Goal: Task Accomplishment & Management: Manage account settings

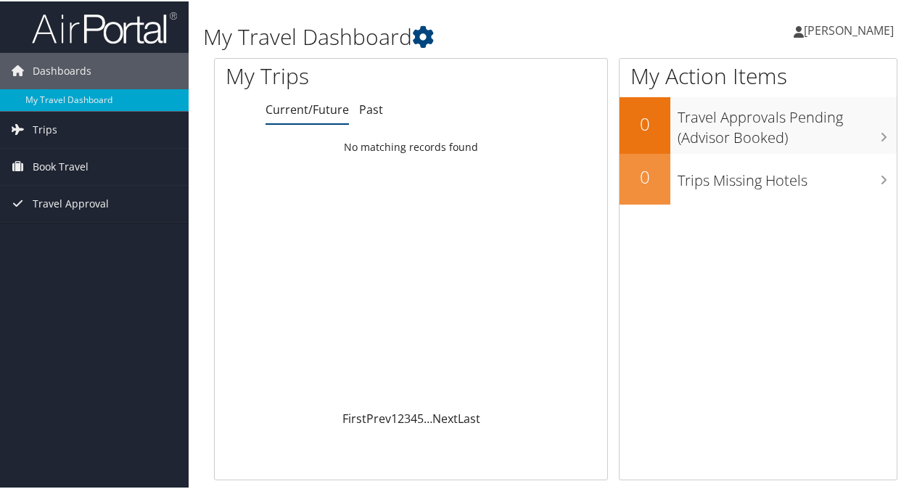
click at [842, 33] on span "[PERSON_NAME]" at bounding box center [849, 29] width 90 height 16
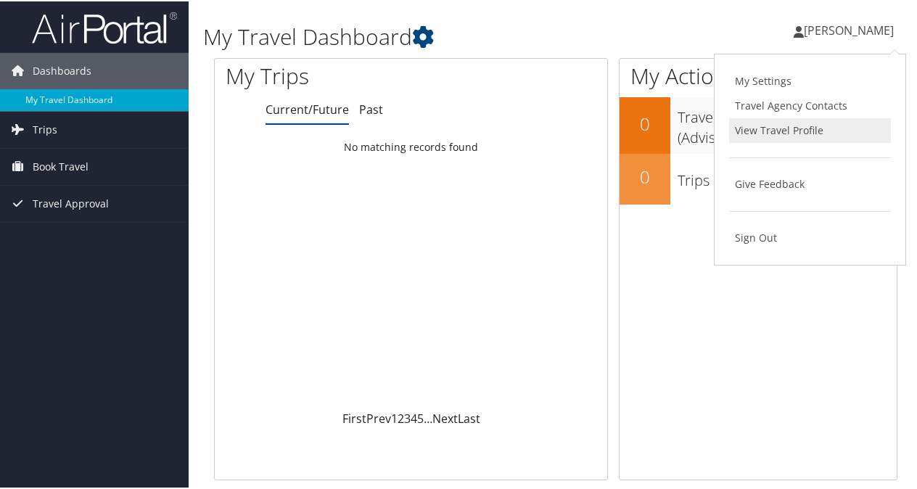
click at [812, 135] on link "View Travel Profile" at bounding box center [810, 129] width 162 height 25
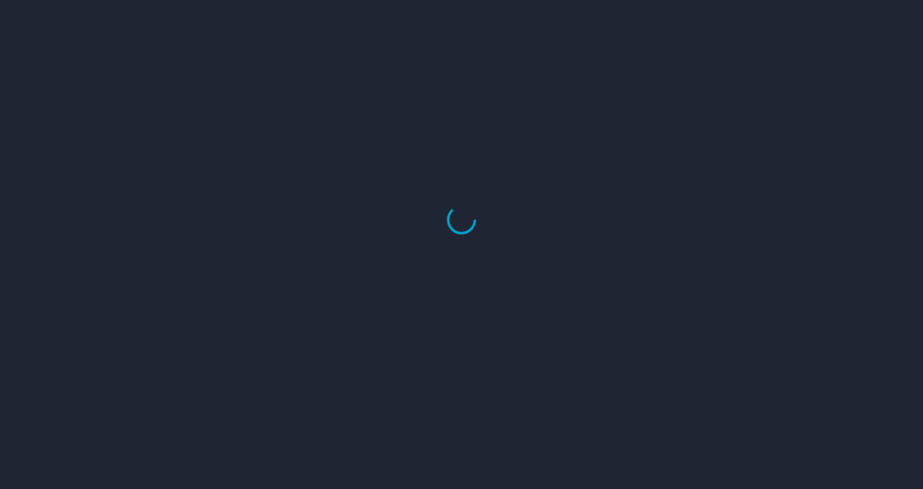
select select "US"
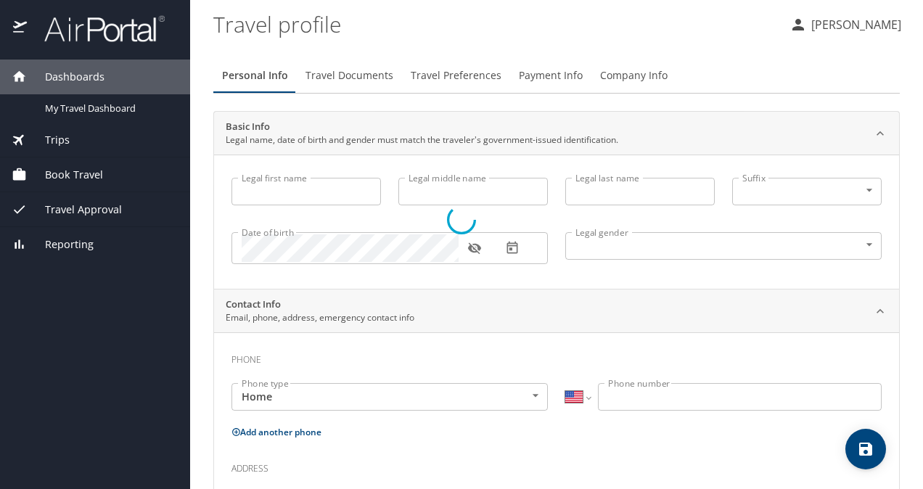
type input "Esaú"
type input "Carrillo"
type input "Male"
select select "MX"
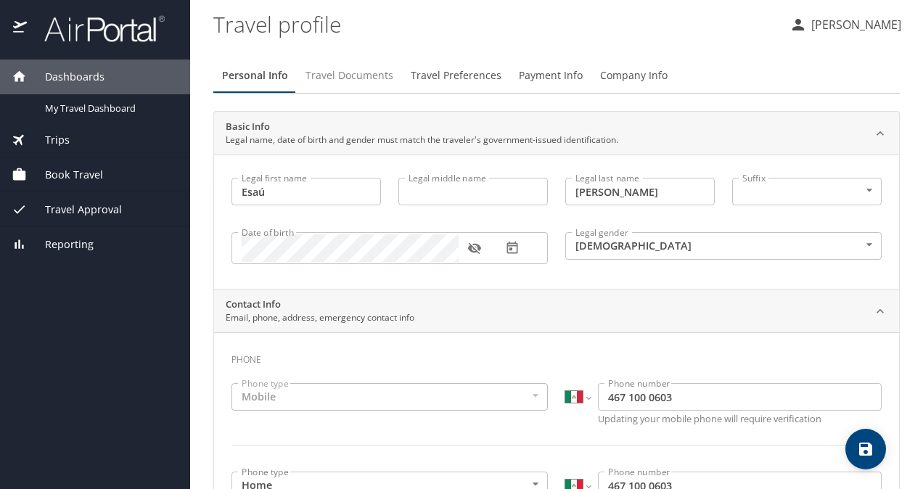
click at [358, 80] on span "Travel Documents" at bounding box center [350, 76] width 88 height 18
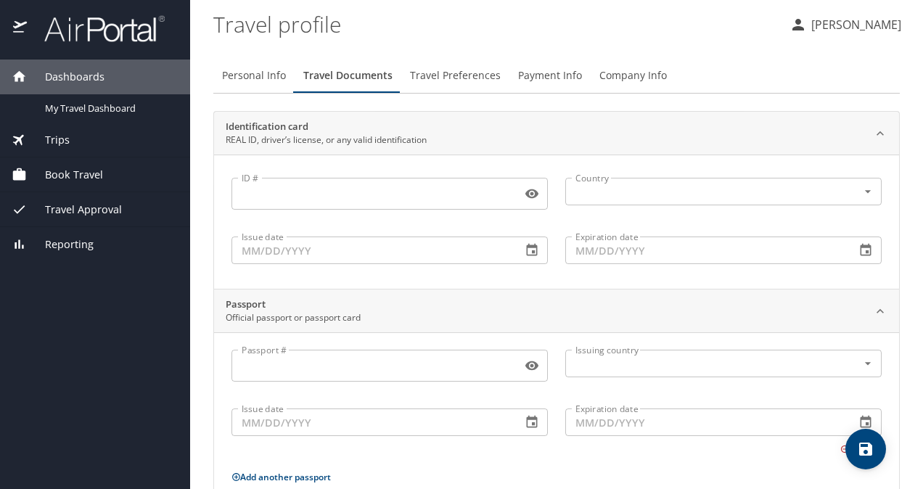
drag, startPoint x: 419, startPoint y: 190, endPoint x: 428, endPoint y: 180, distance: 13.4
click at [419, 190] on input "ID #" at bounding box center [373, 194] width 284 height 28
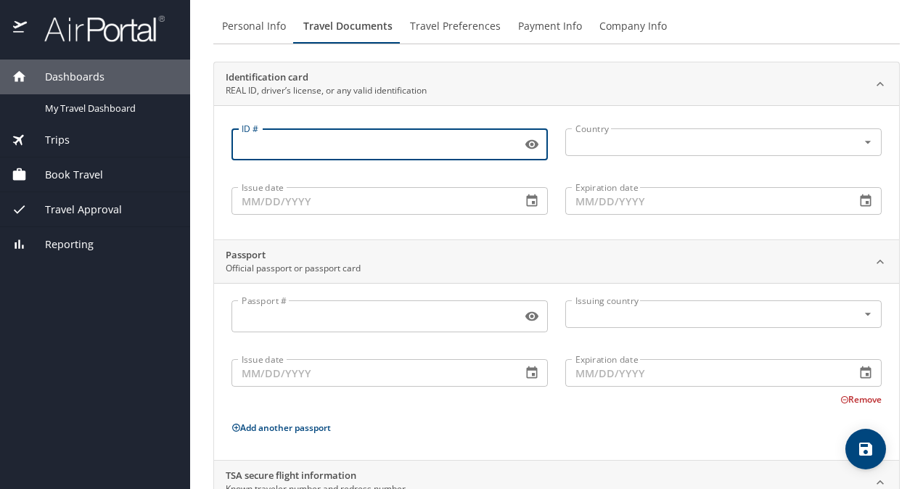
scroll to position [73, 0]
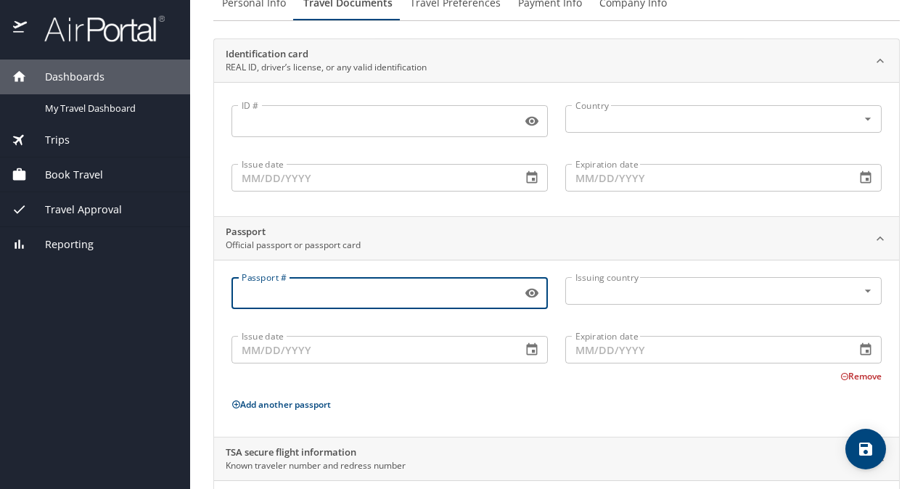
click at [279, 298] on input "Passport #" at bounding box center [373, 293] width 284 height 28
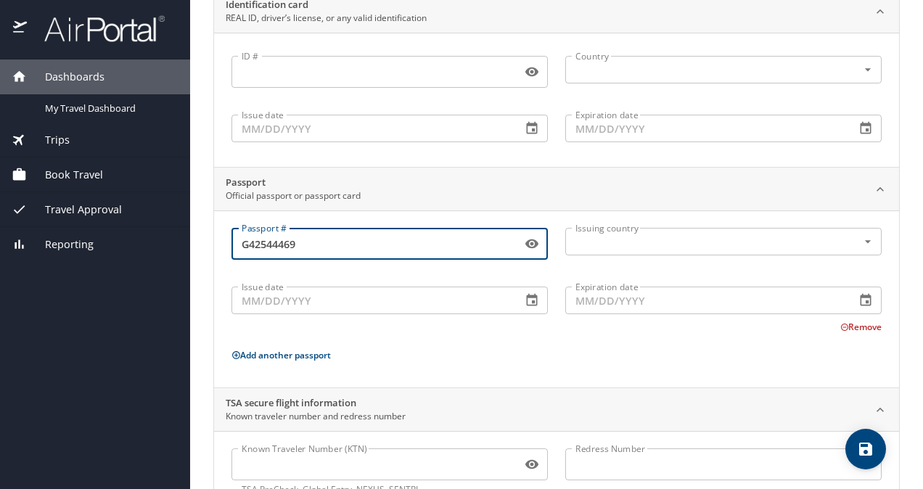
scroll to position [145, 0]
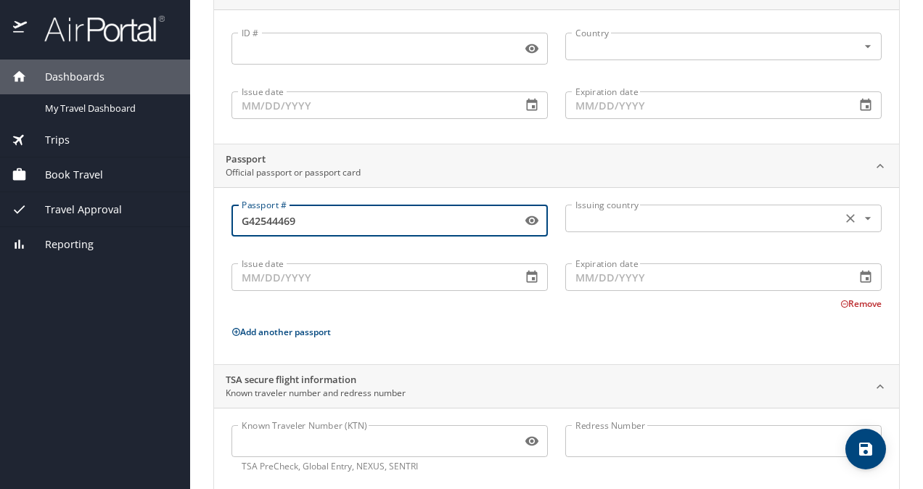
type input "G42544469"
click at [671, 213] on input "text" at bounding box center [702, 218] width 265 height 19
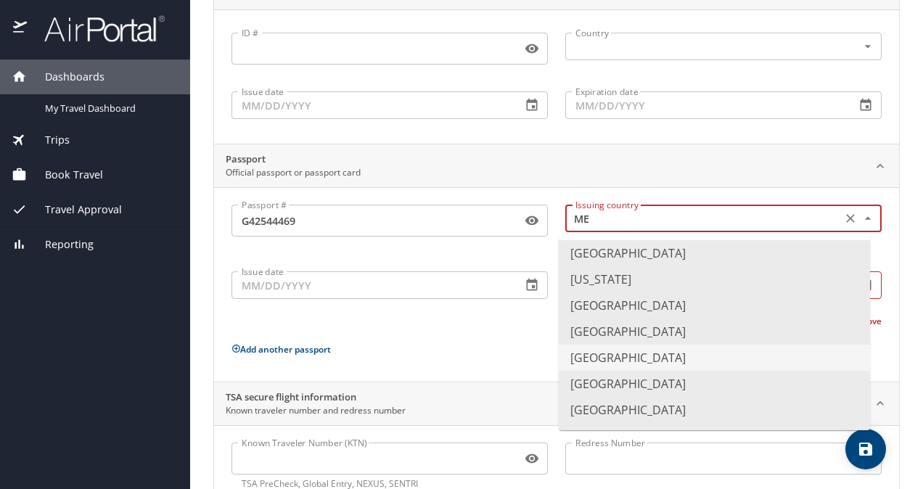
click at [641, 345] on li "Mexico" at bounding box center [714, 358] width 311 height 26
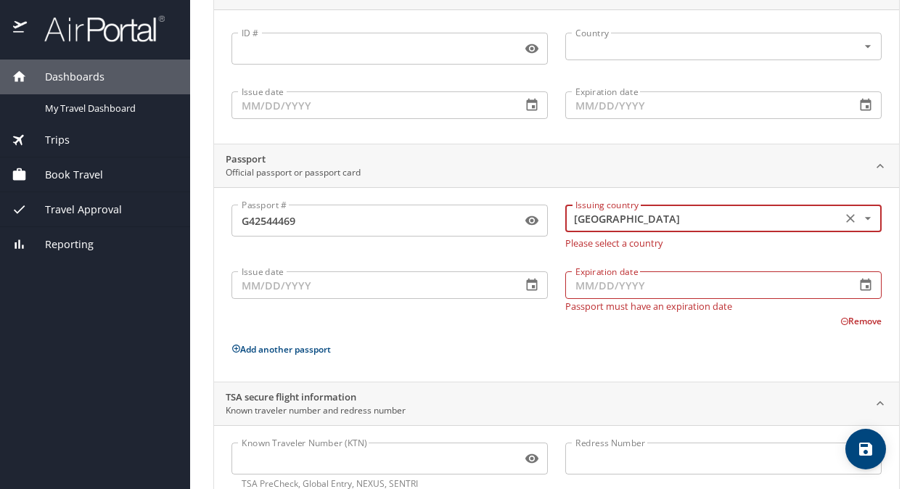
type input "Mexico"
click at [525, 282] on icon "button" at bounding box center [532, 285] width 15 height 15
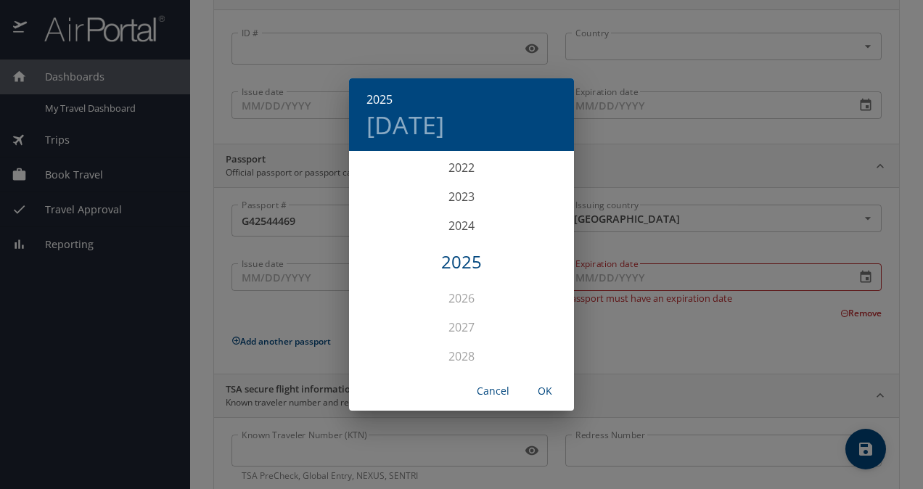
scroll to position [3425, 0]
click at [460, 282] on div "2021" at bounding box center [461, 283] width 225 height 29
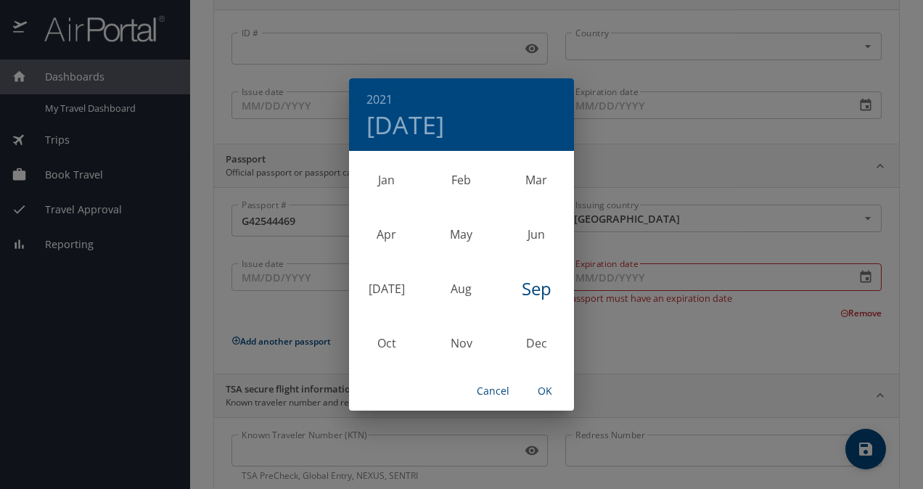
click at [537, 287] on div "Sep" at bounding box center [536, 289] width 75 height 54
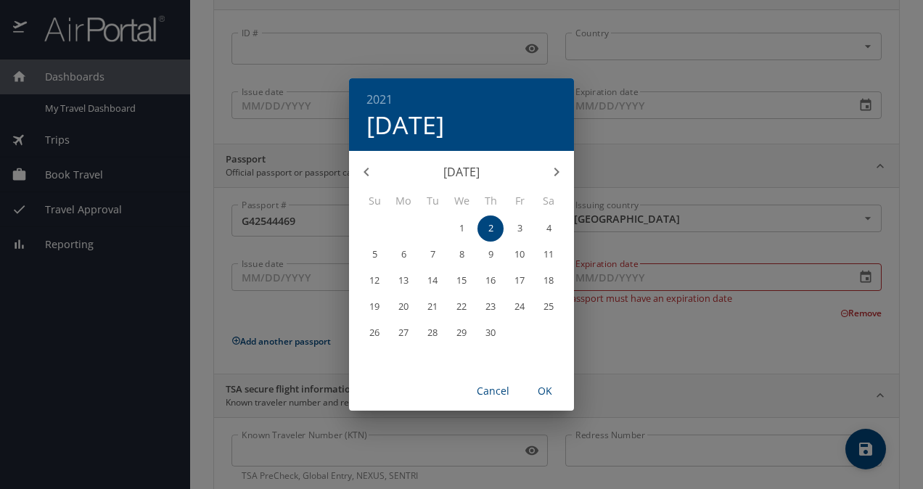
click at [493, 229] on span "2" at bounding box center [490, 228] width 26 height 9
click at [546, 395] on span "OK" at bounding box center [545, 391] width 35 height 18
type input "09/02/2021"
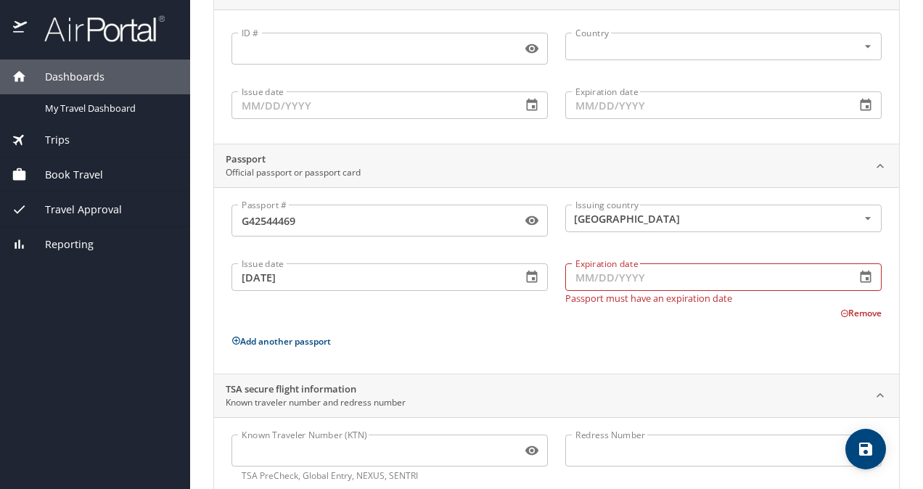
click at [631, 277] on input "Expiration date" at bounding box center [704, 277] width 279 height 28
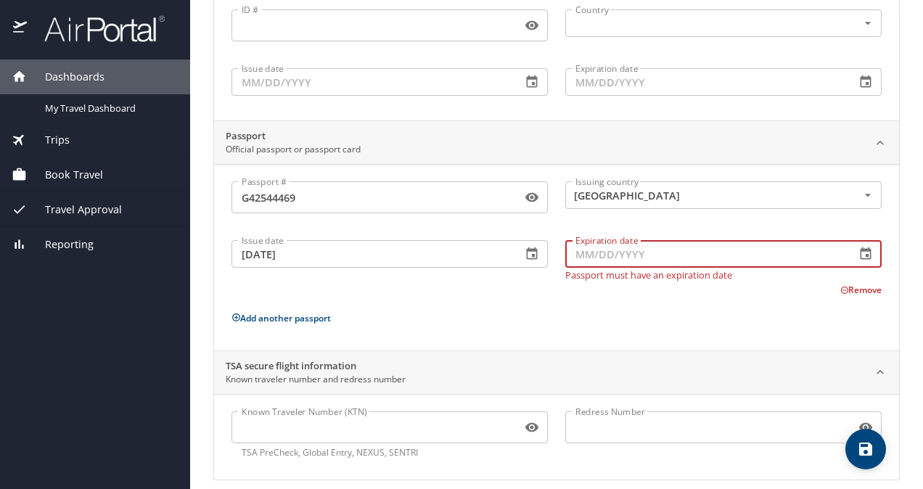
scroll to position [181, 0]
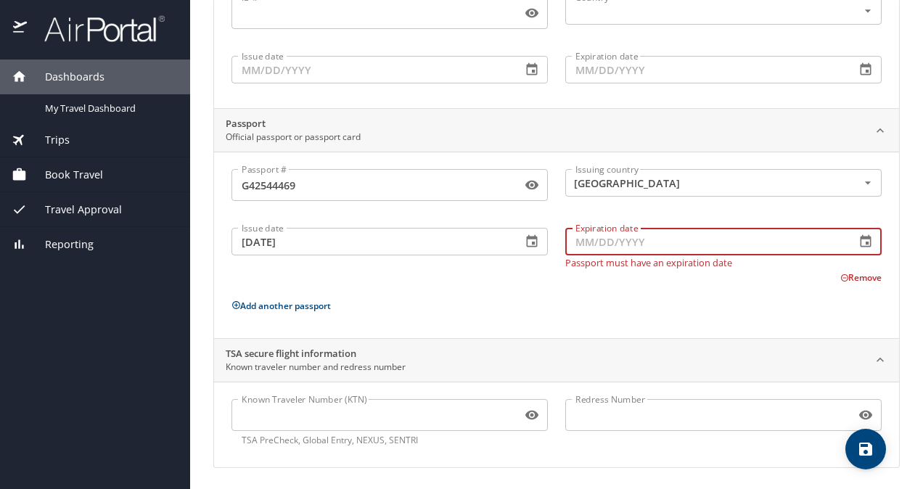
click at [858, 240] on icon "button" at bounding box center [865, 241] width 15 height 15
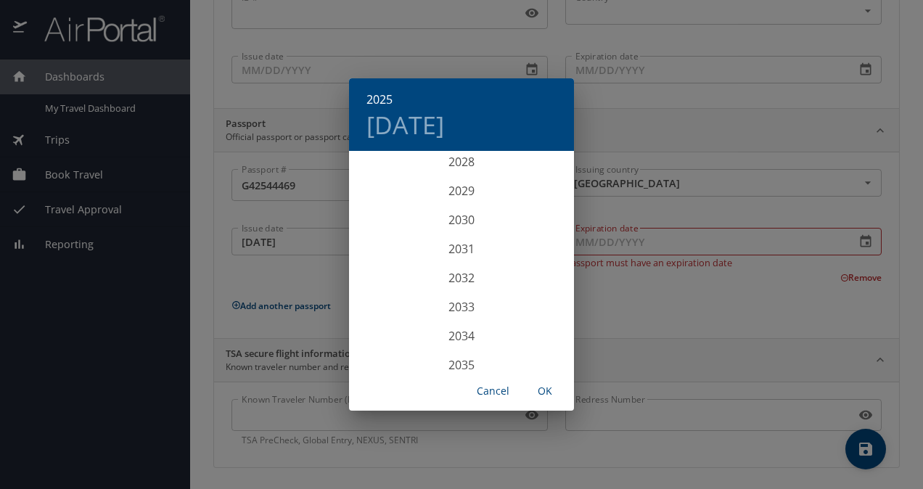
scroll to position [3788, 0]
click at [463, 222] on div "2031" at bounding box center [461, 225] width 225 height 29
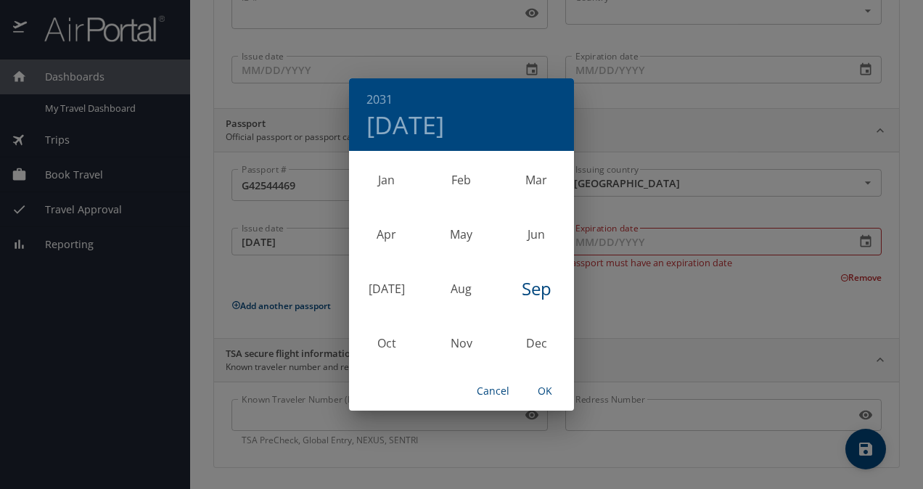
click at [534, 290] on div "Sep" at bounding box center [536, 289] width 75 height 54
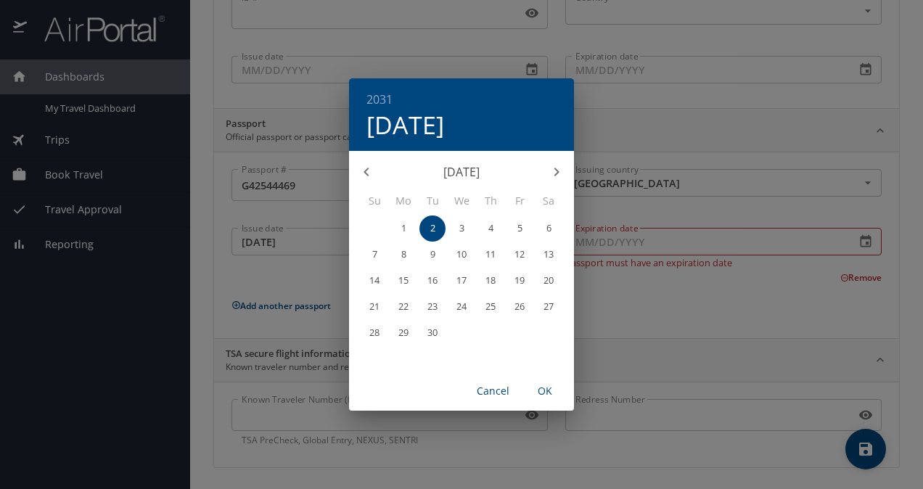
click at [546, 388] on span "OK" at bounding box center [545, 391] width 35 height 18
type input "09/02/2031"
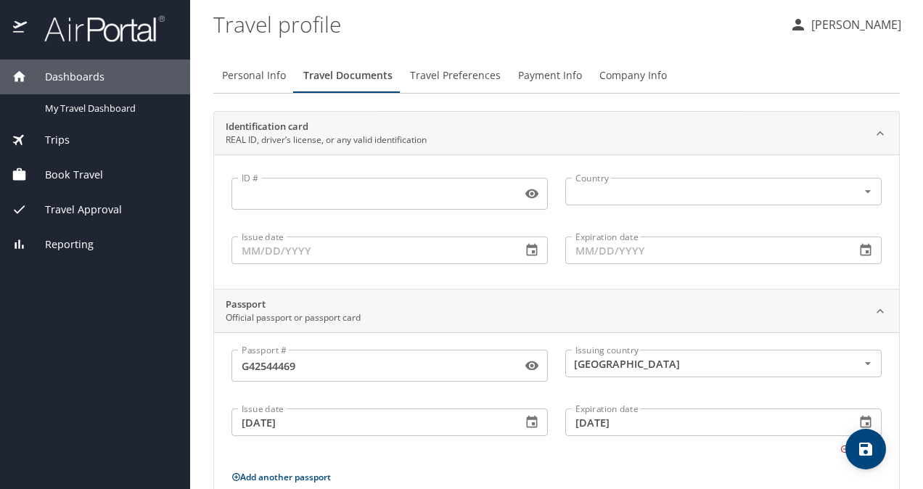
scroll to position [171, 0]
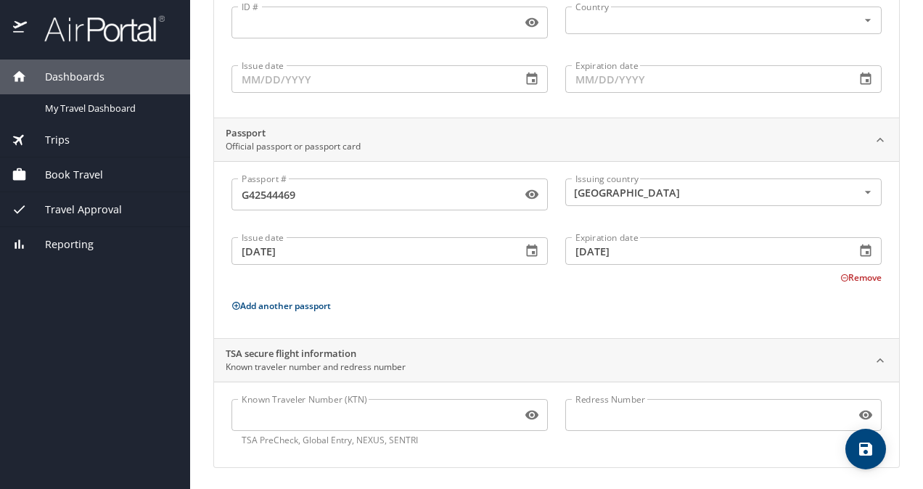
click at [861, 446] on icon "save" at bounding box center [865, 448] width 17 height 17
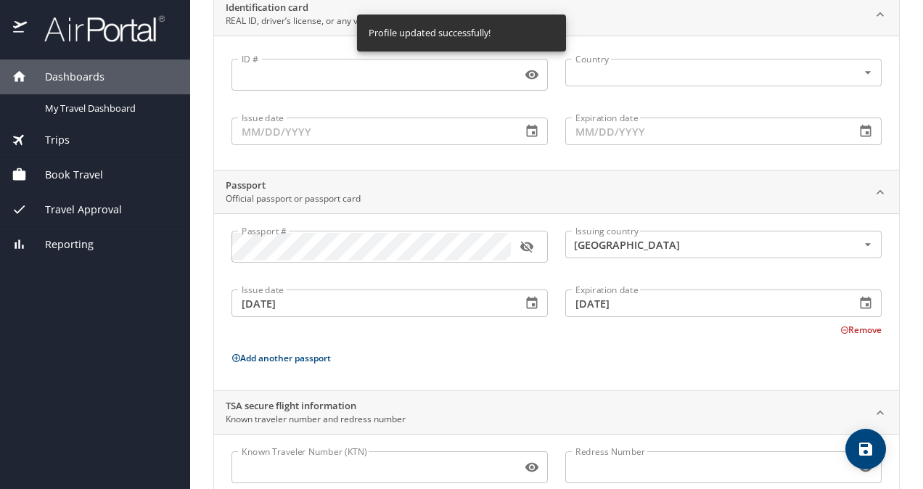
scroll to position [99, 0]
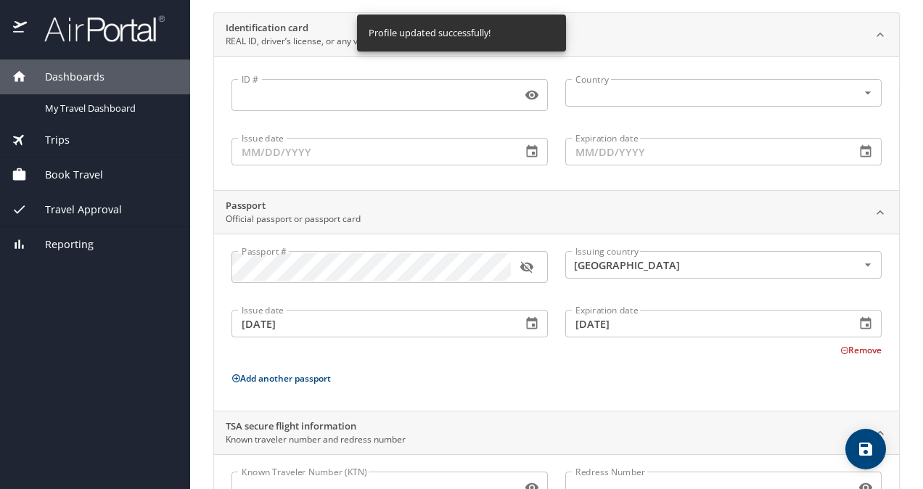
click at [525, 267] on icon "button" at bounding box center [527, 267] width 15 height 15
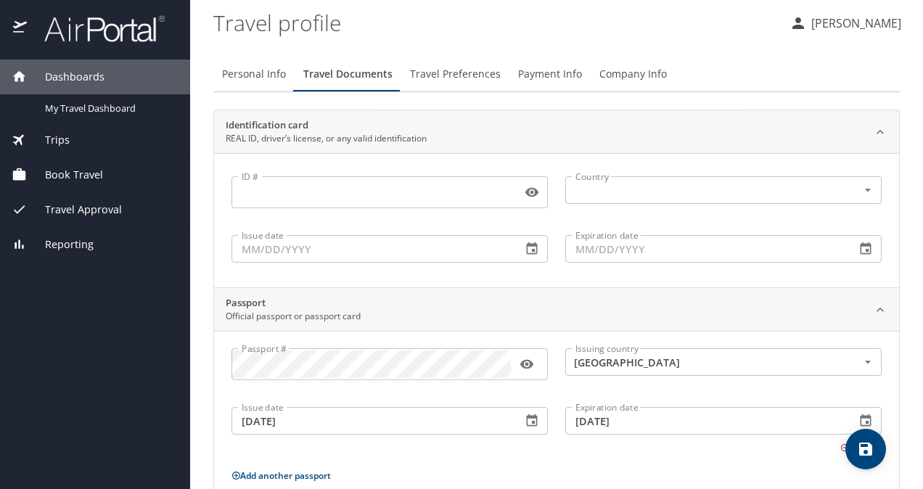
scroll to position [0, 0]
click at [469, 75] on span "Travel Preferences" at bounding box center [455, 76] width 91 height 18
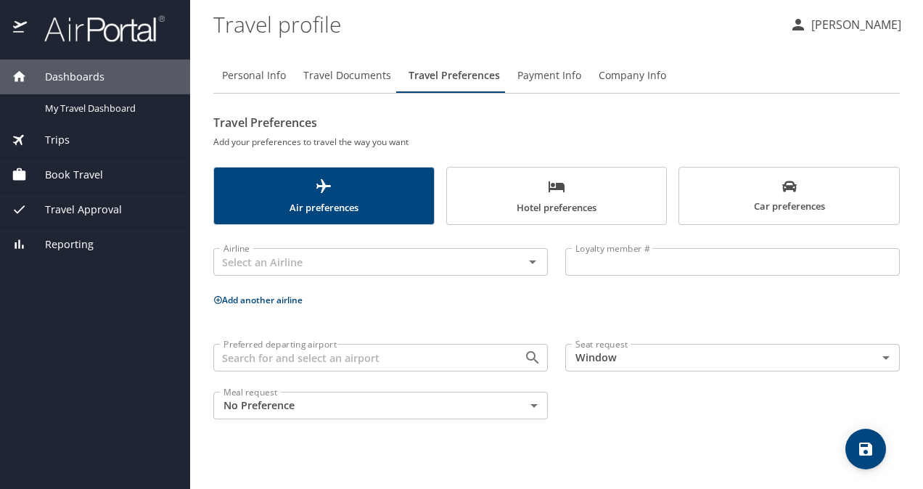
click at [628, 72] on span "Company Info" at bounding box center [632, 76] width 67 height 18
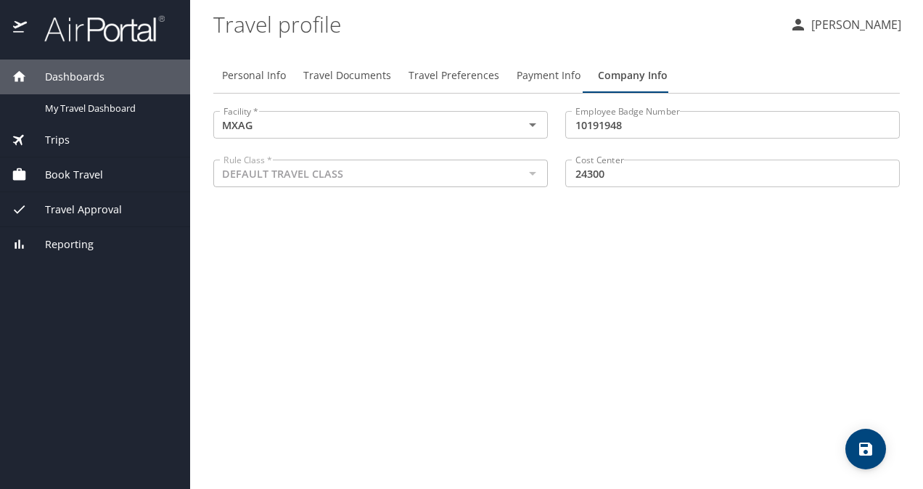
click at [265, 75] on span "Personal Info" at bounding box center [254, 76] width 64 height 18
select select "MX"
select select "US"
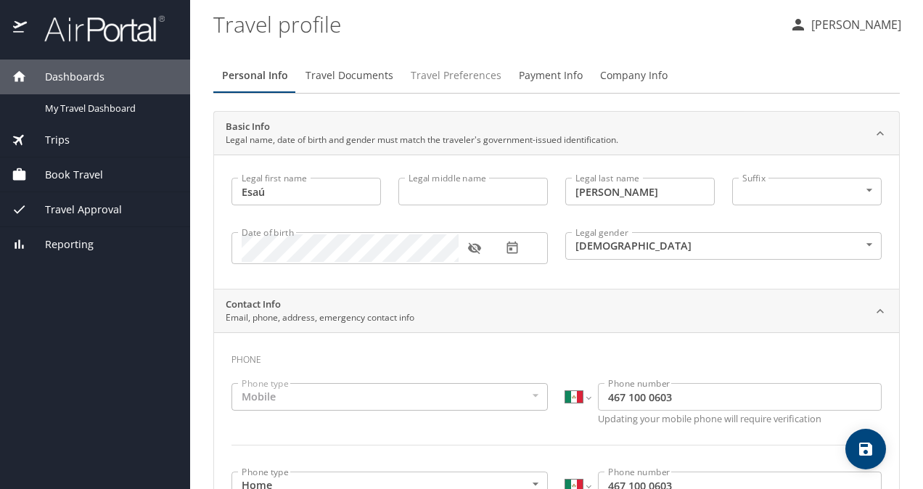
click at [469, 78] on span "Travel Preferences" at bounding box center [456, 76] width 91 height 18
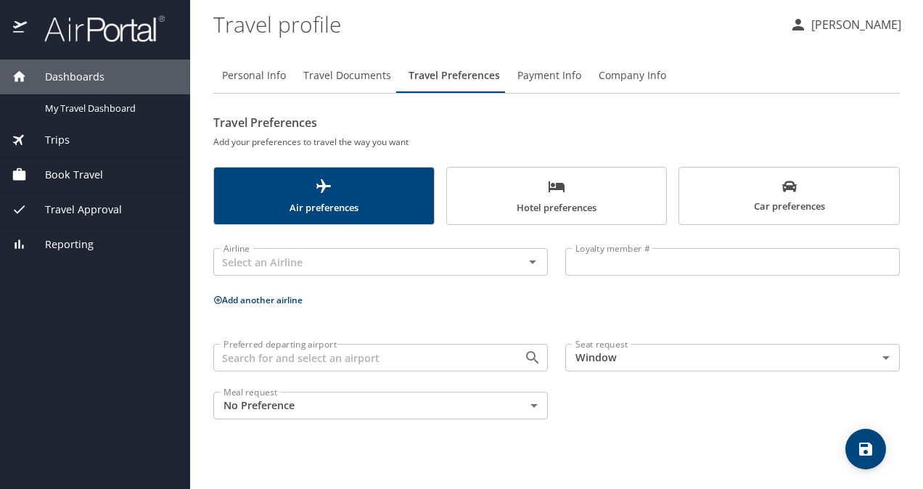
click at [560, 184] on icon "scrollable force tabs example" at bounding box center [557, 186] width 16 height 11
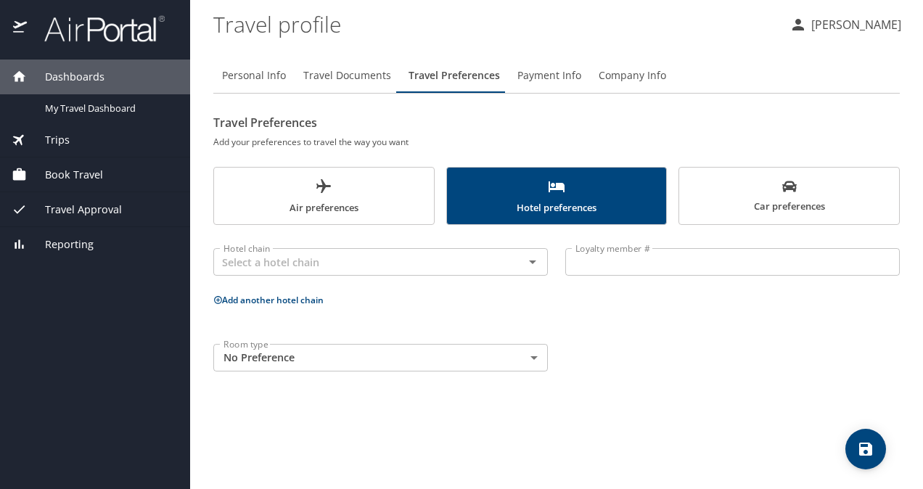
click at [625, 262] on input "Loyalty member #" at bounding box center [732, 262] width 335 height 28
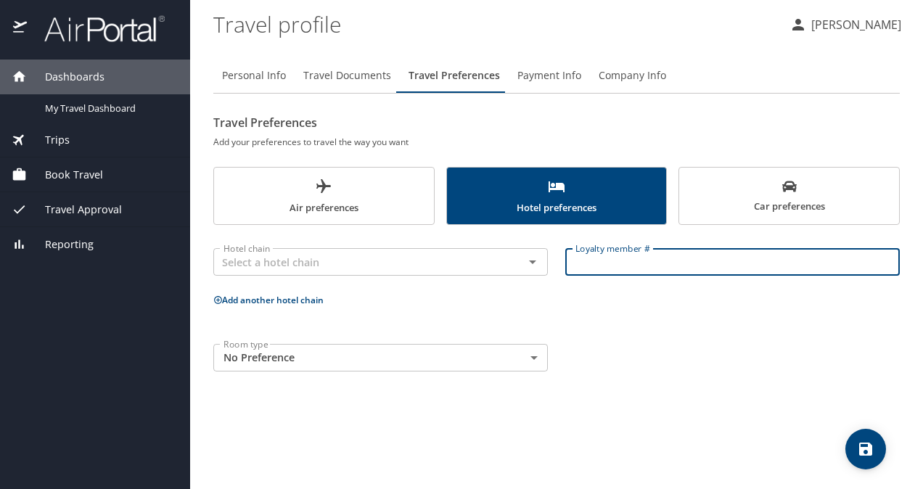
click at [624, 262] on input "Loyalty member #" at bounding box center [732, 262] width 335 height 28
paste input "1487090134"
click at [433, 272] on div "Hotel chain" at bounding box center [380, 262] width 335 height 28
type input "1487090134"
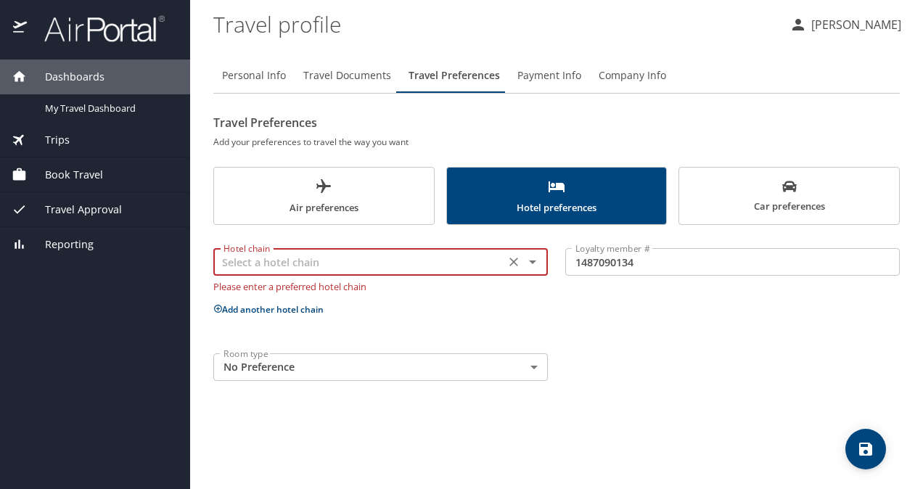
click at [533, 264] on icon "Open" at bounding box center [532, 261] width 17 height 17
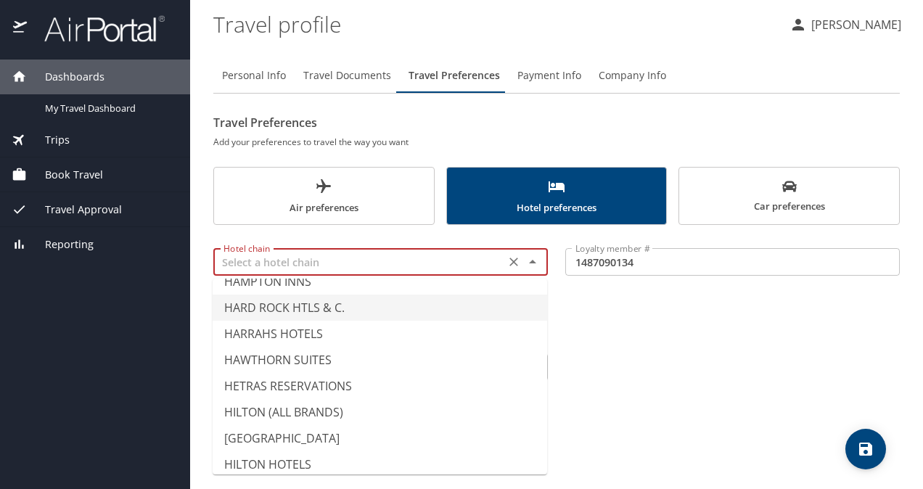
scroll to position [3120, 0]
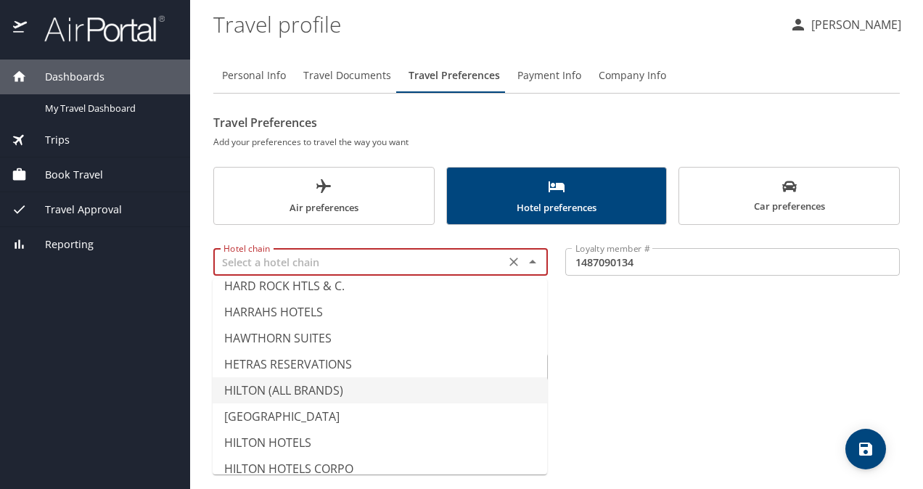
click at [422, 400] on li "HILTON (ALL BRANDS)" at bounding box center [380, 390] width 335 height 26
type input "HILTON (ALL BRANDS)"
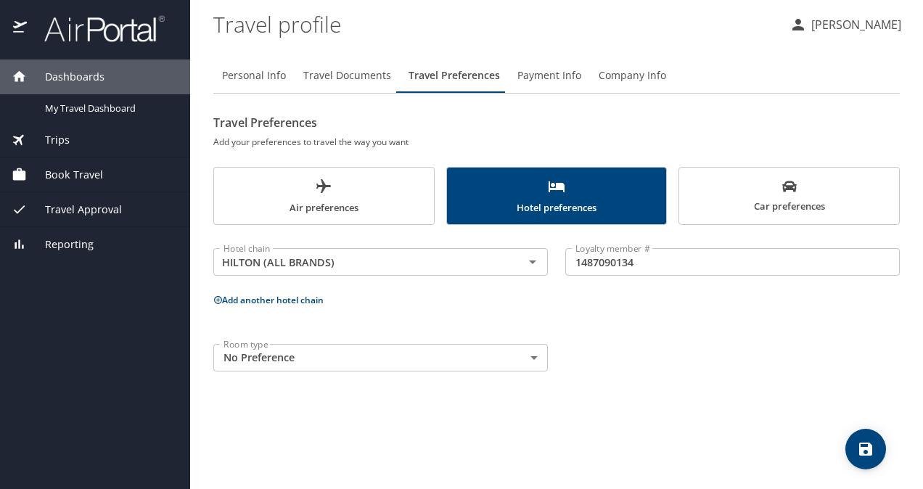
click at [608, 332] on div "Hotel chain HILTON (ALL BRANDS) Hotel chain Loyalty member # 1487090134 Loyalty…" at bounding box center [556, 307] width 686 height 147
click at [534, 358] on body "Dashboards My Travel Dashboard Trips Current / Future Trips Past Trips Trips Mi…" at bounding box center [461, 244] width 923 height 489
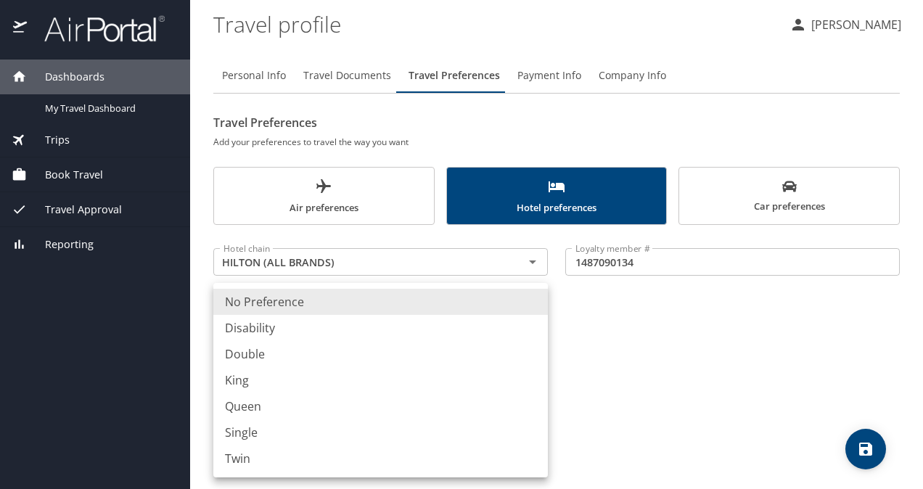
click at [629, 435] on div at bounding box center [461, 244] width 923 height 489
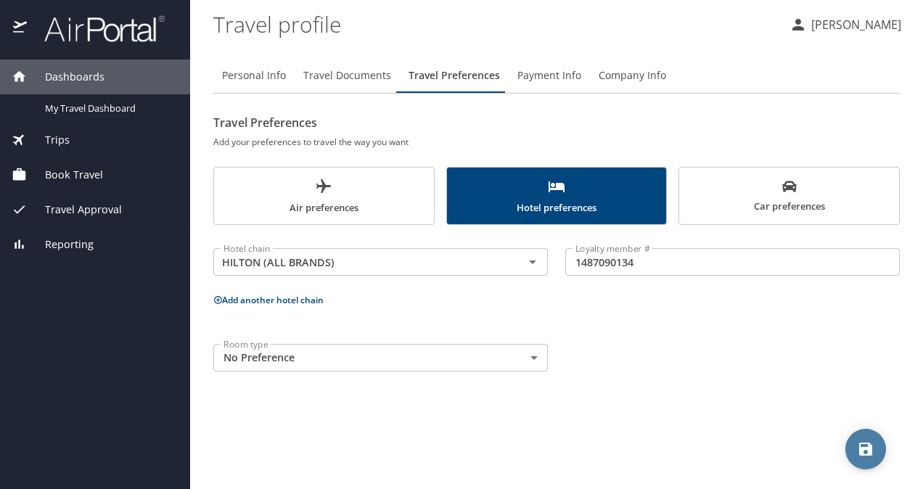
click at [872, 444] on icon "save" at bounding box center [865, 448] width 17 height 17
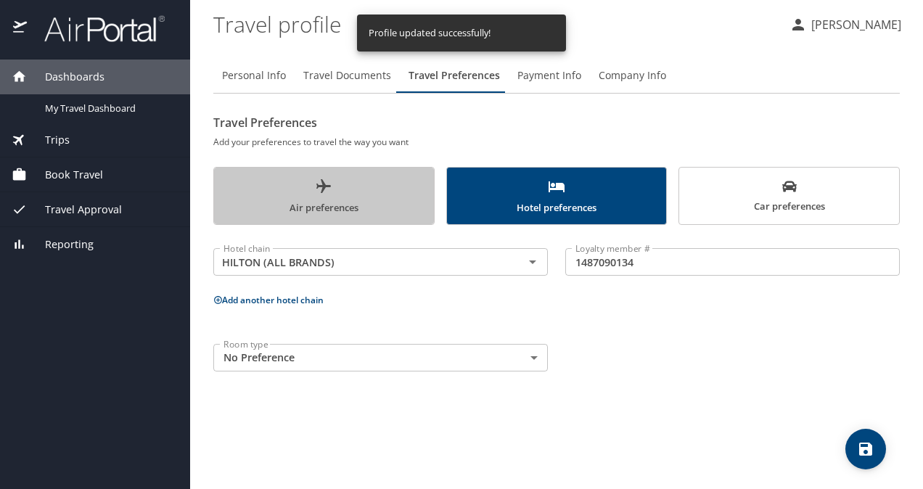
click at [357, 205] on span "Air preferences" at bounding box center [324, 197] width 202 height 38
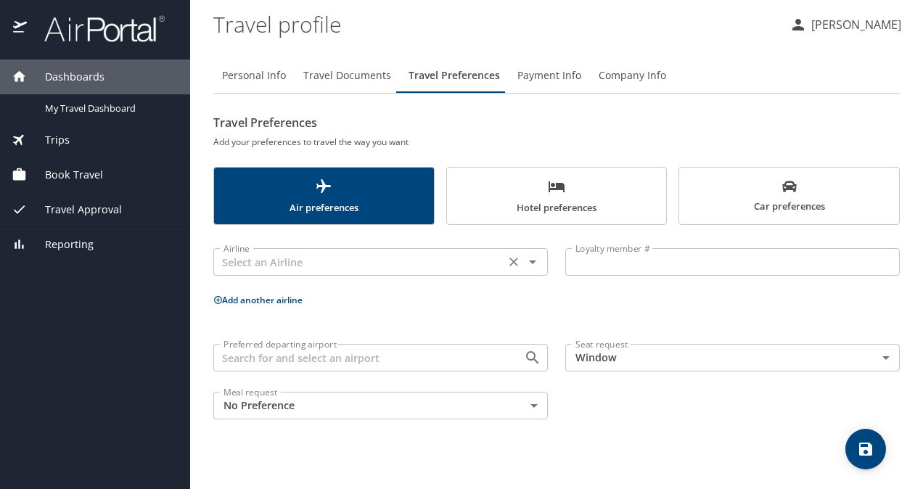
click at [534, 260] on icon "Open" at bounding box center [532, 261] width 17 height 17
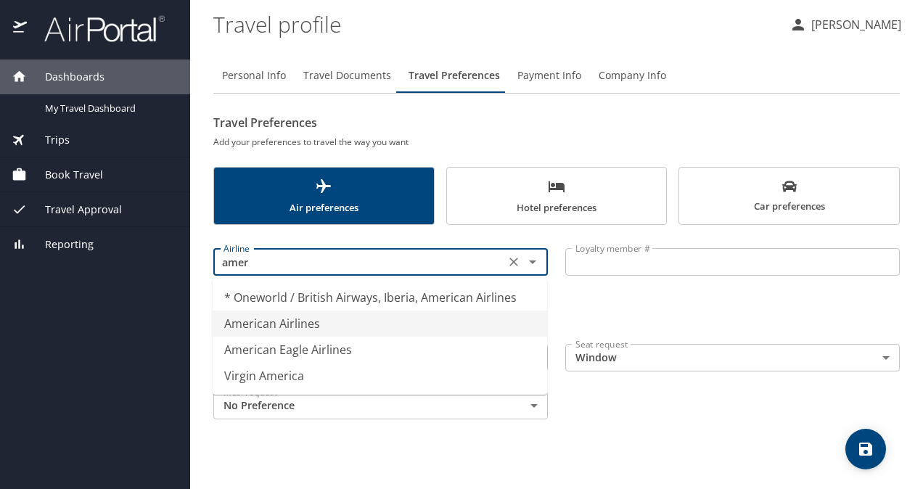
click at [388, 324] on li "American Airlines" at bounding box center [380, 324] width 335 height 26
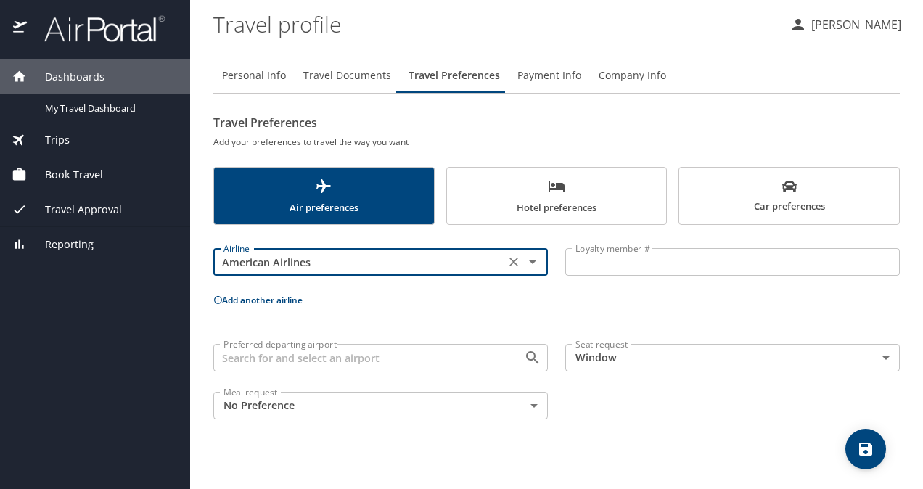
type input "American Airlines"
click at [622, 258] on input "Loyalty member #" at bounding box center [732, 262] width 335 height 28
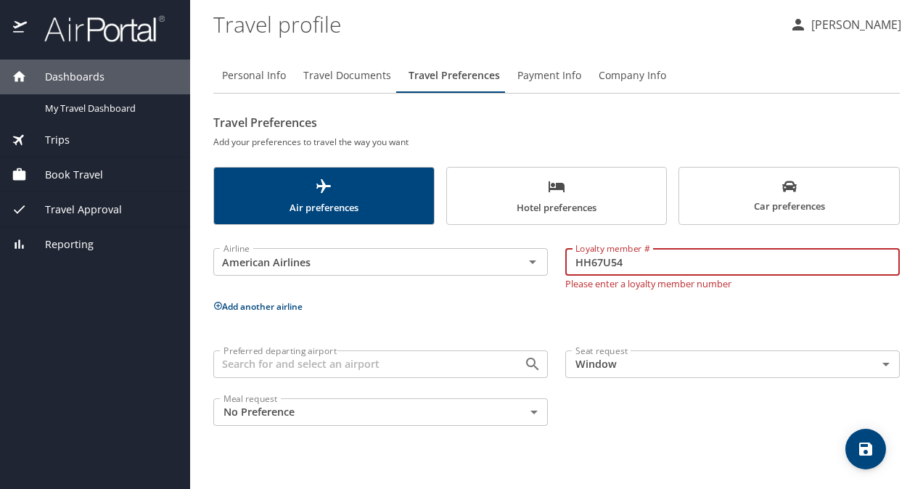
type input "HH67U54"
click at [499, 415] on body "Dashboards My Travel Dashboard Trips Current / Future Trips Past Trips Trips Mi…" at bounding box center [461, 244] width 923 height 489
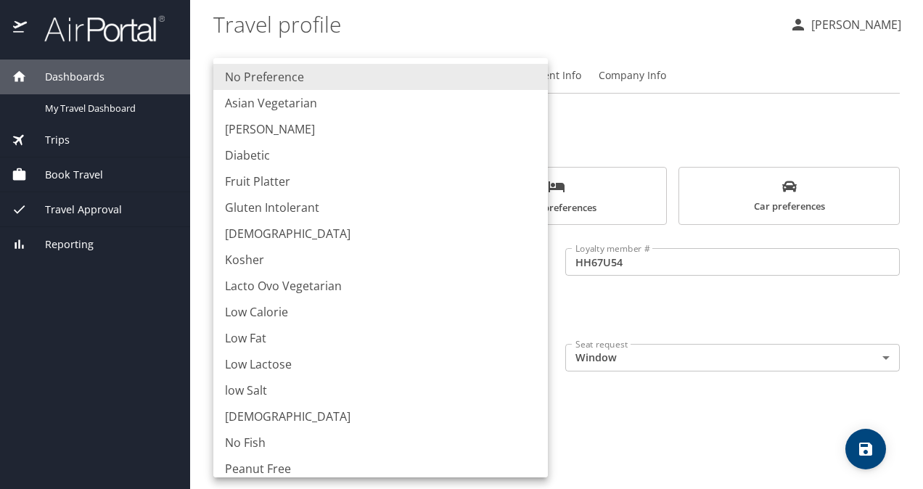
click at [628, 435] on div at bounding box center [461, 244] width 923 height 489
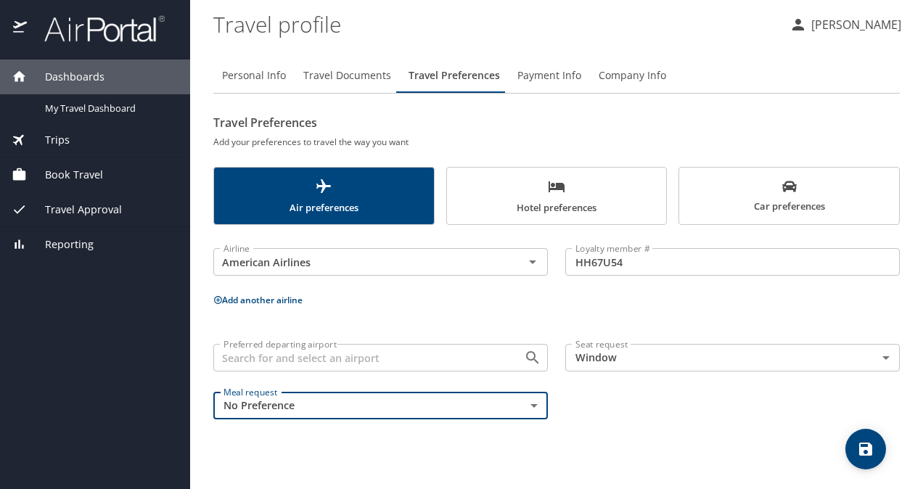
click at [295, 298] on button "Add another airline" at bounding box center [257, 300] width 89 height 12
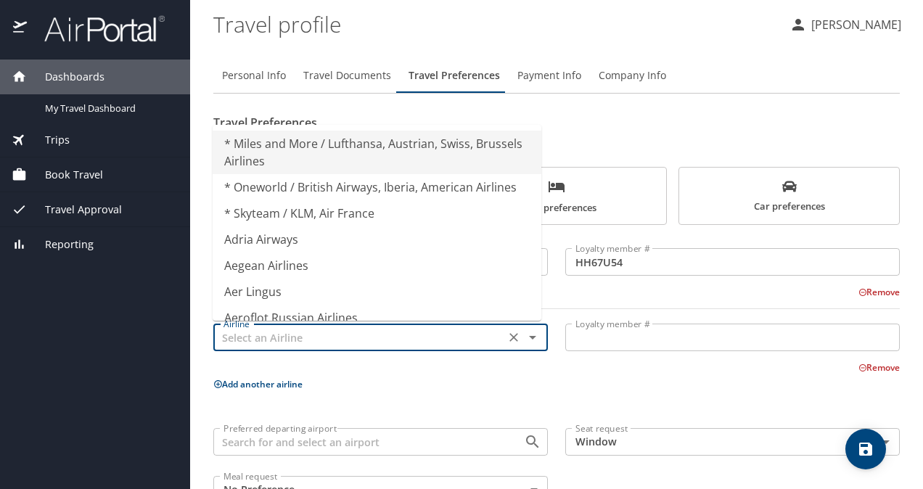
click at [332, 338] on input "text" at bounding box center [359, 337] width 283 height 19
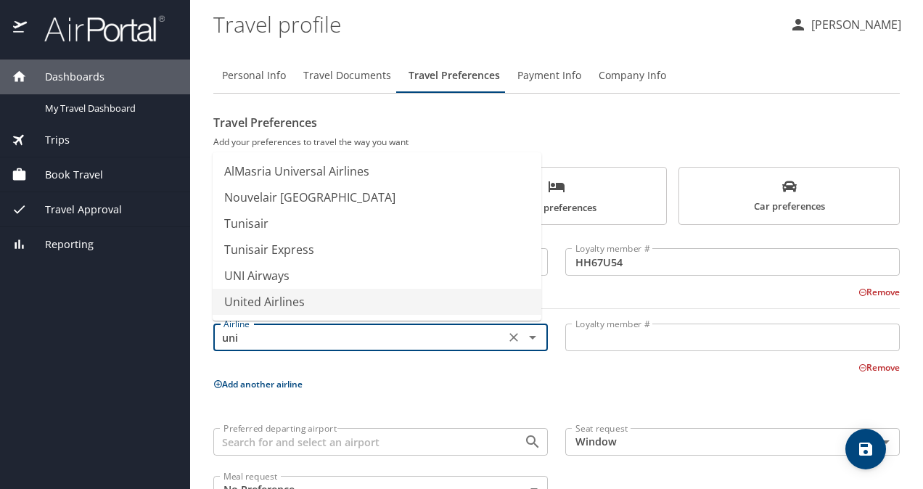
click at [367, 303] on li "United Airlines" at bounding box center [377, 302] width 329 height 26
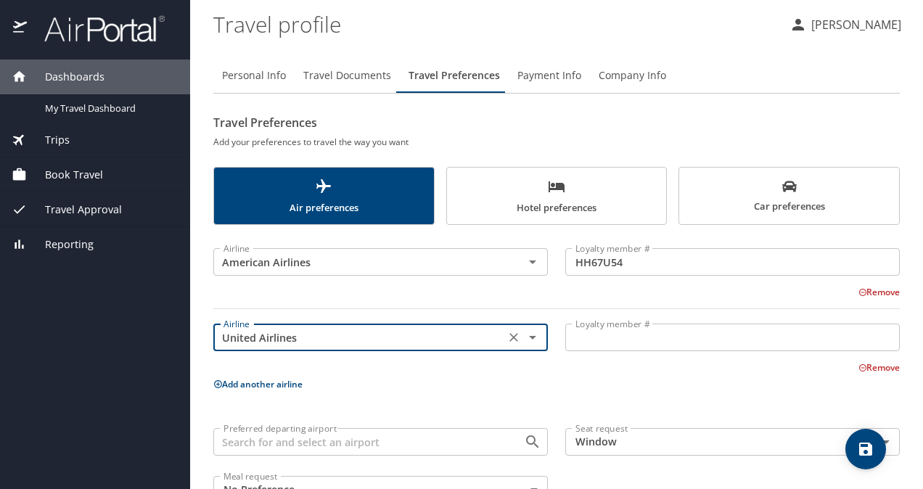
type input "United Airlines"
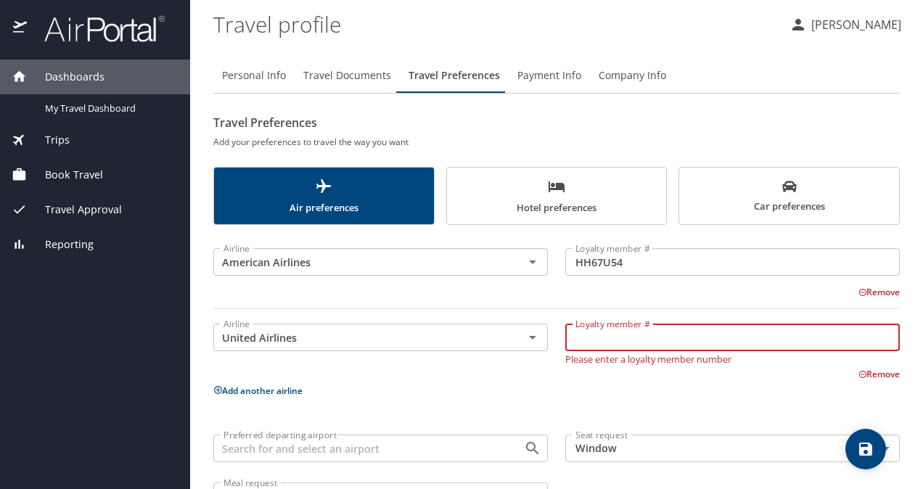
click at [581, 337] on input "Loyalty member #" at bounding box center [732, 338] width 335 height 28
type input "YUX61527"
click at [538, 386] on p "Add another airline" at bounding box center [556, 391] width 686 height 18
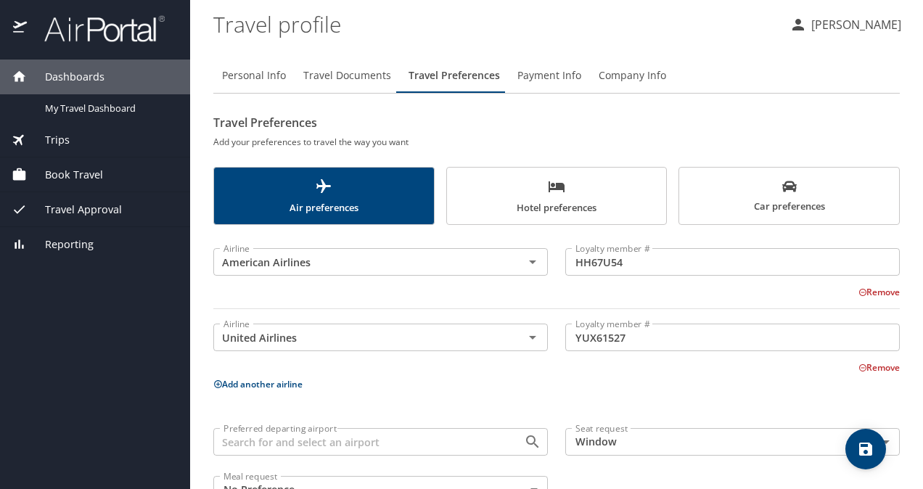
scroll to position [45, 0]
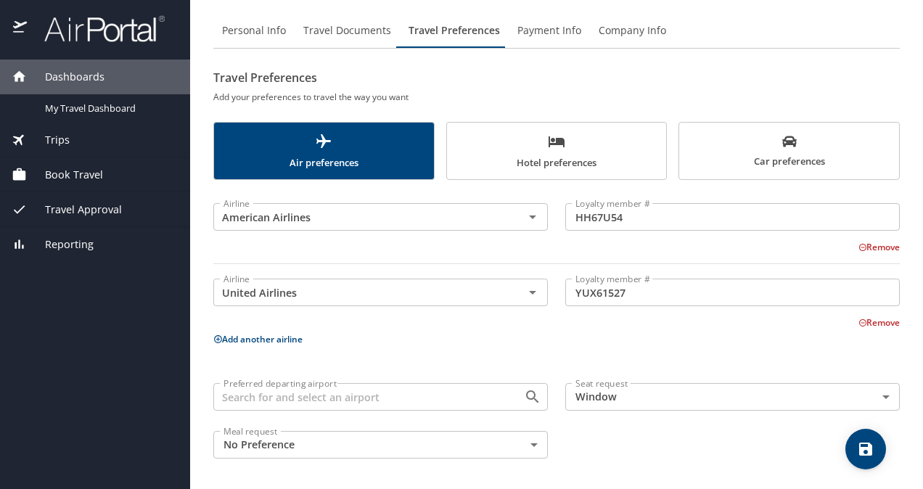
click at [862, 449] on icon "save" at bounding box center [865, 449] width 13 height 13
click at [499, 161] on span "Hotel preferences" at bounding box center [557, 152] width 202 height 38
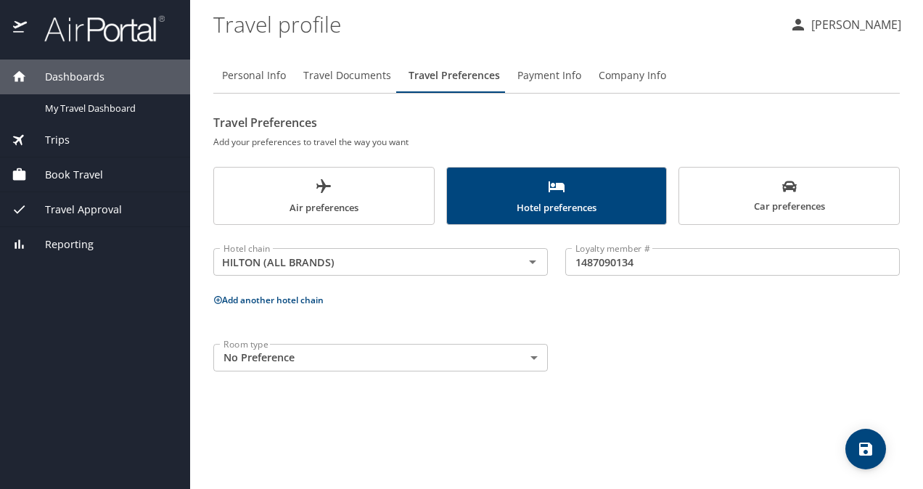
scroll to position [0, 0]
